Goal: Task Accomplishment & Management: Use online tool/utility

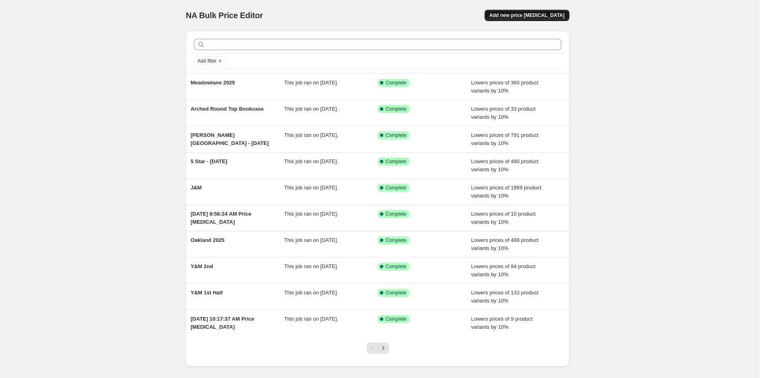
click at [542, 15] on span "Add new price [MEDICAL_DATA]" at bounding box center [527, 15] width 75 height 6
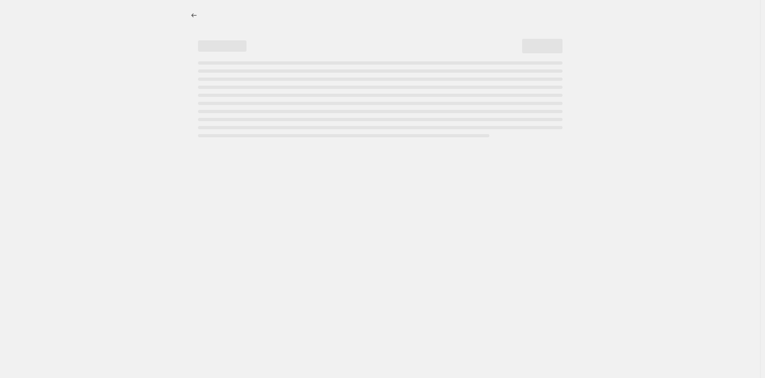
select select "percentage"
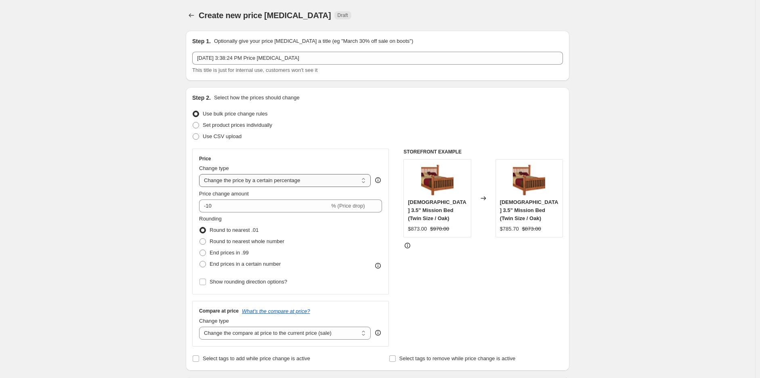
click at [317, 178] on select "Change the price to a certain amount Change the price by a certain amount Chang…" at bounding box center [285, 180] width 172 height 13
drag, startPoint x: 340, startPoint y: 122, endPoint x: 342, endPoint y: 98, distance: 24.3
click at [340, 120] on div "Set product prices individually" at bounding box center [377, 125] width 371 height 11
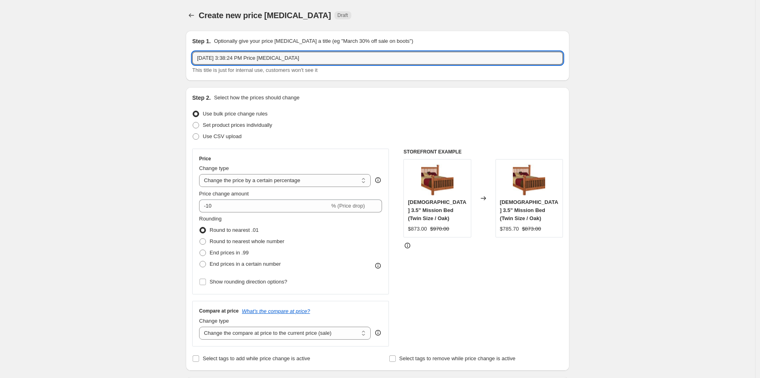
drag, startPoint x: 317, startPoint y: 59, endPoint x: 146, endPoint y: 55, distance: 170.9
type input "Millport Case Goods"
click at [345, 90] on div "Step 2. Select how the prices should change Use bulk price change rules Set pro…" at bounding box center [378, 229] width 384 height 284
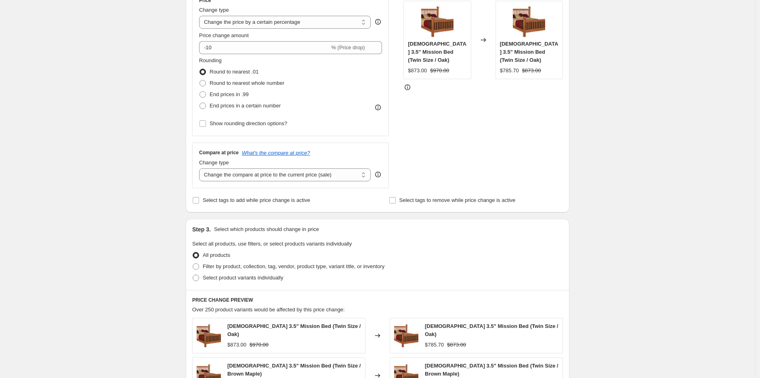
scroll to position [179, 0]
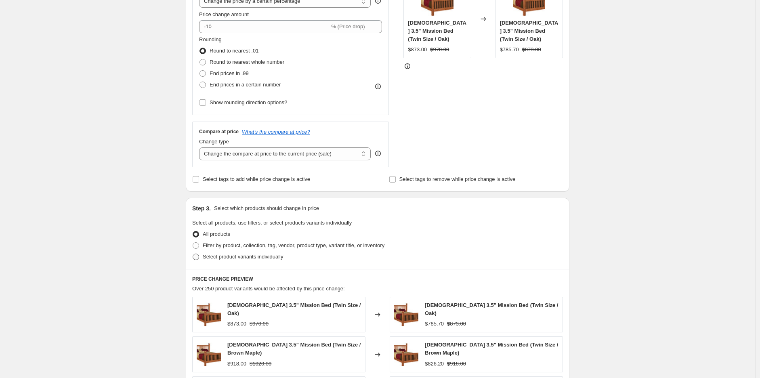
click at [242, 258] on span "Select product variants individually" at bounding box center [243, 257] width 80 height 6
click at [193, 254] on input "Select product variants individually" at bounding box center [193, 254] width 0 height 0
radio input "true"
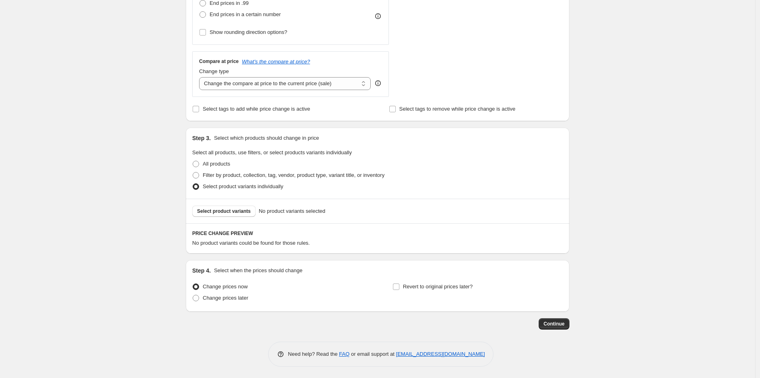
scroll to position [251, 0]
click at [233, 217] on div "Select product variants No product variants selected" at bounding box center [378, 210] width 384 height 25
click at [227, 208] on span "Select product variants" at bounding box center [224, 210] width 54 height 6
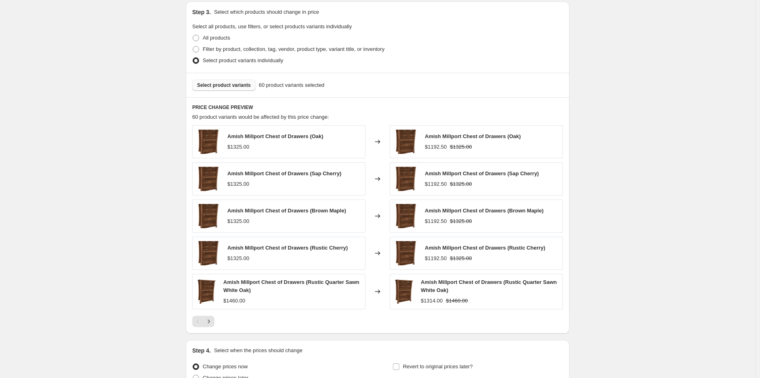
scroll to position [458, 0]
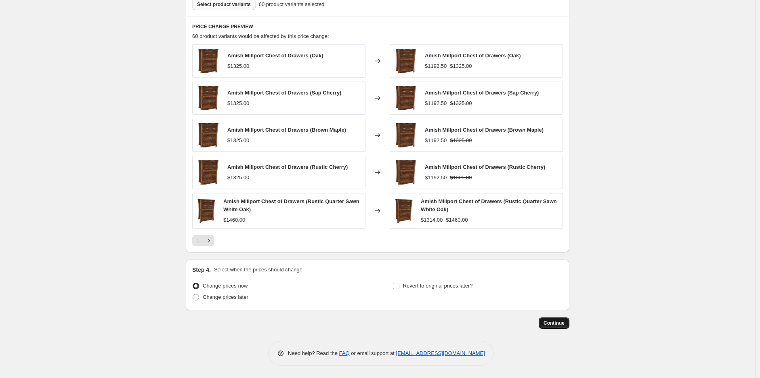
click at [562, 321] on span "Continue" at bounding box center [554, 323] width 21 height 6
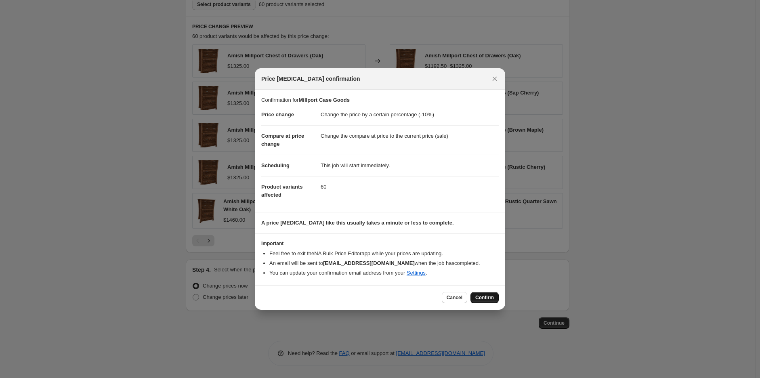
click at [483, 298] on span "Confirm" at bounding box center [484, 297] width 19 height 6
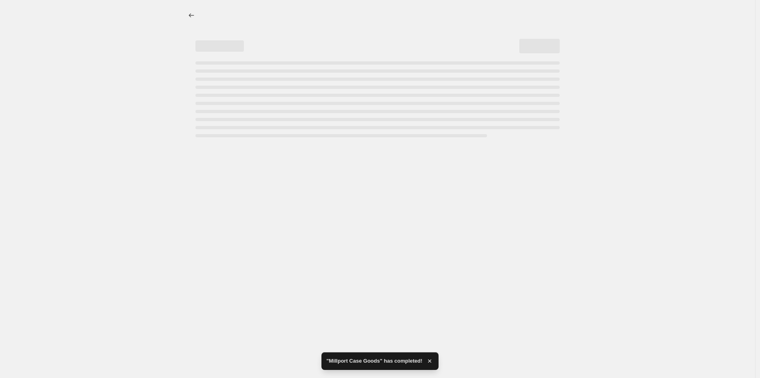
select select "percentage"
